Goal: Communication & Community: Connect with others

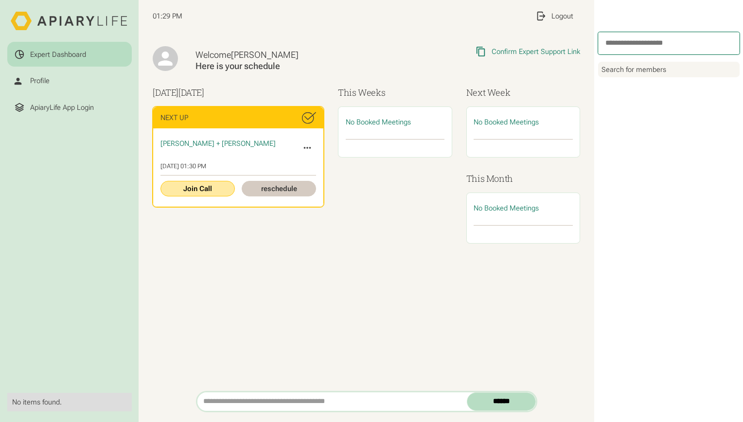
click at [202, 189] on link "Join Call" at bounding box center [198, 188] width 74 height 15
